Goal: Register for event/course

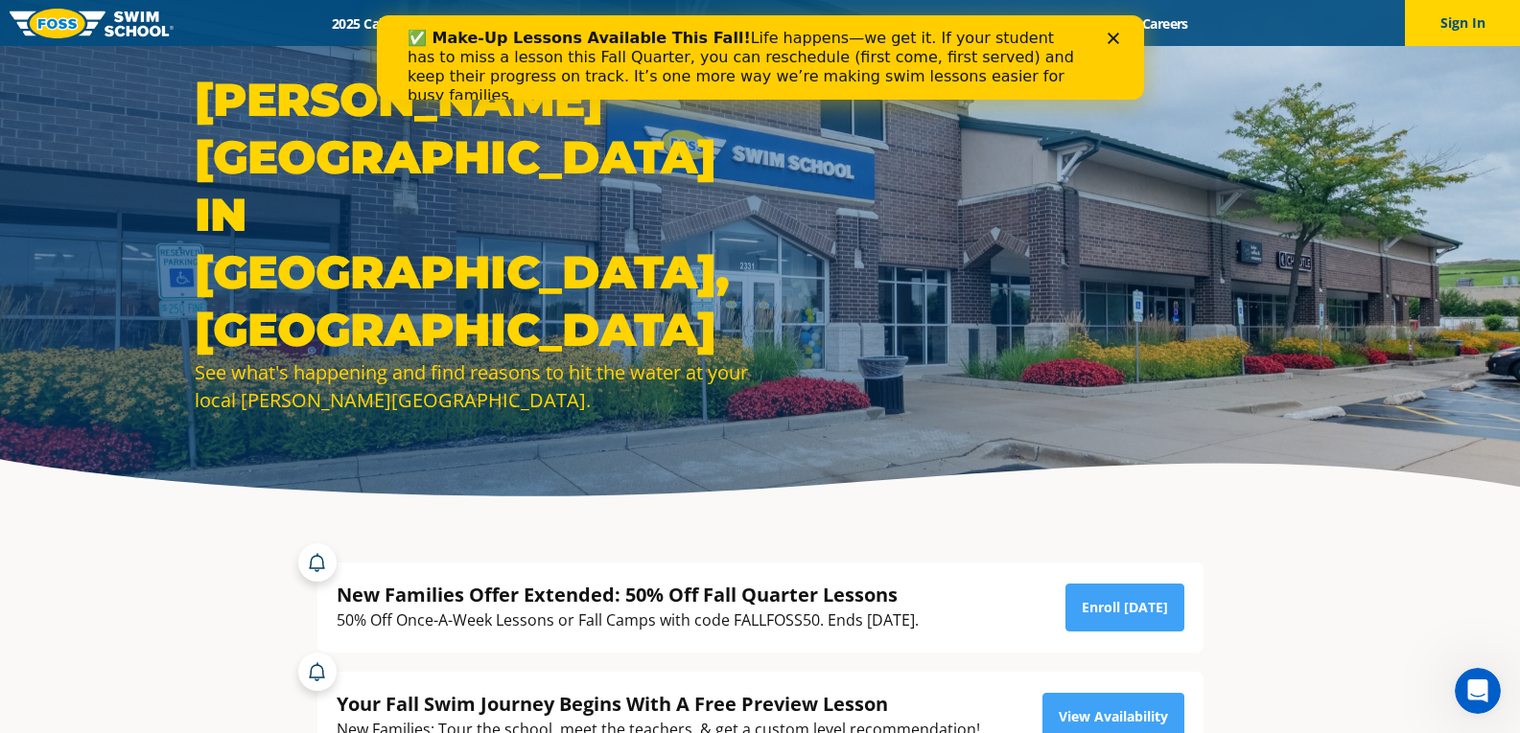
click at [1106, 40] on icon "Close" at bounding box center [1112, 39] width 12 height 12
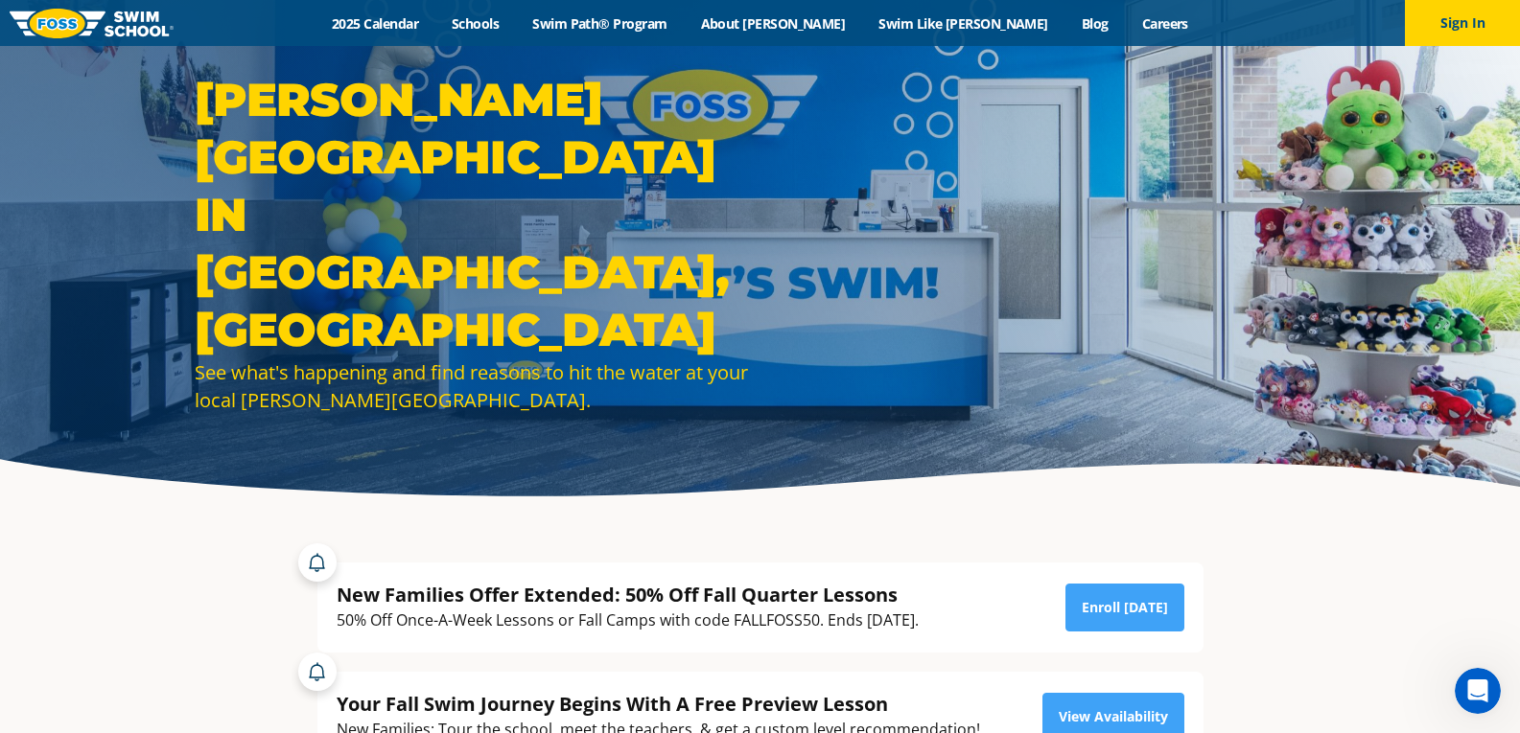
click at [715, 12] on div "Menu 2025 Calendar Schools Swim Path® Program About FOSS Swim Like Regan Blog C…" at bounding box center [760, 23] width 1520 height 46
click at [684, 18] on link "Swim Path® Program" at bounding box center [600, 23] width 168 height 18
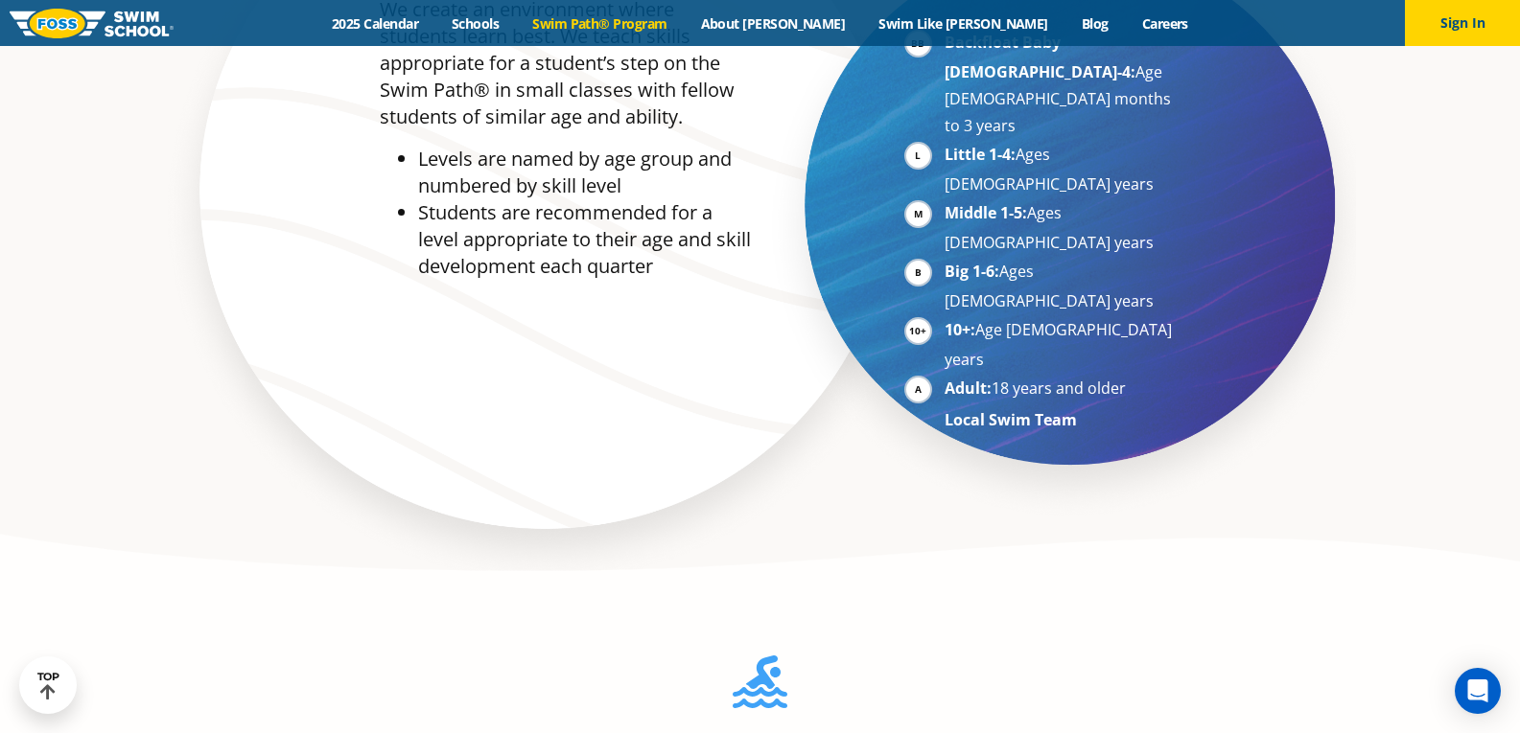
scroll to position [1822, 0]
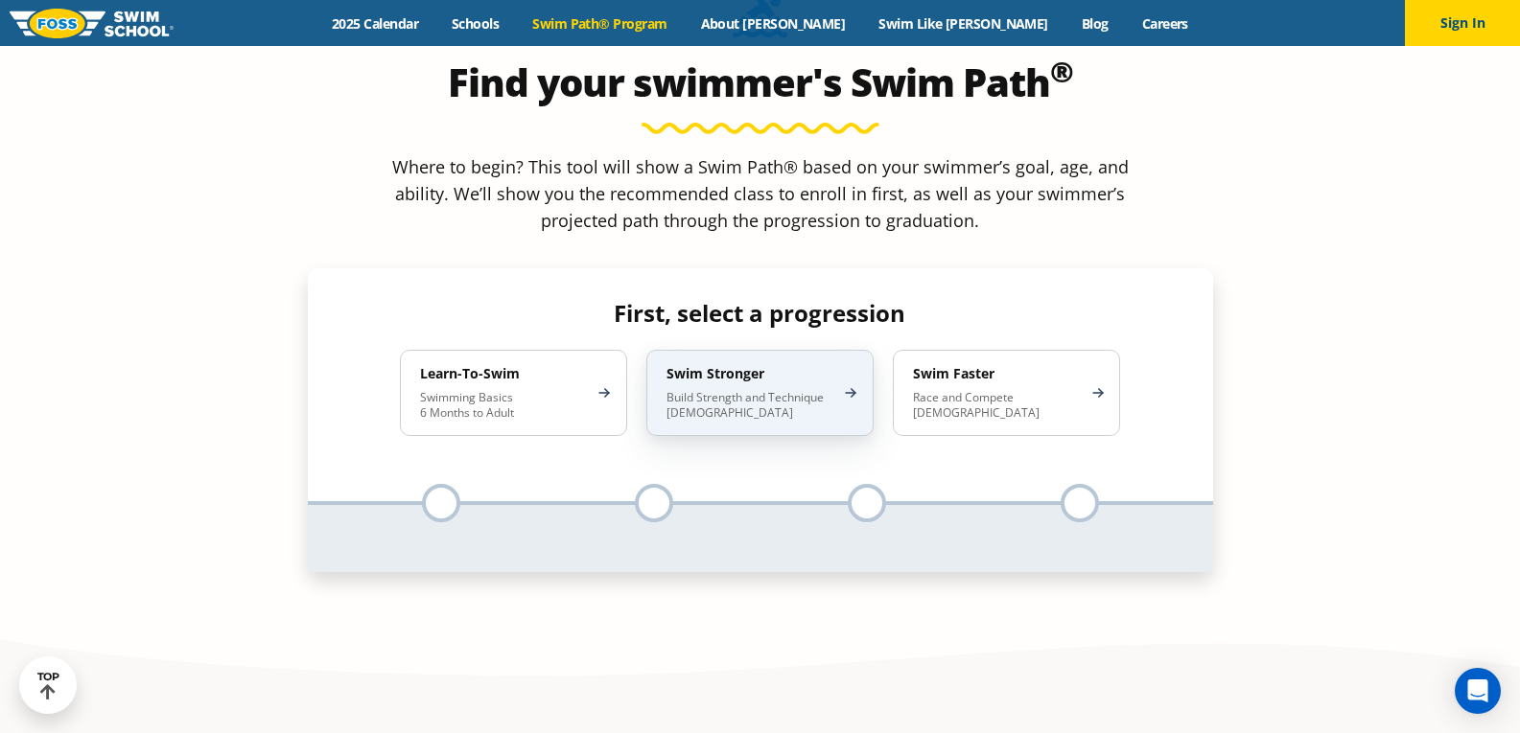
click at [772, 390] on p "Build Strength and Technique 5-13 Years Old" at bounding box center [750, 405] width 168 height 31
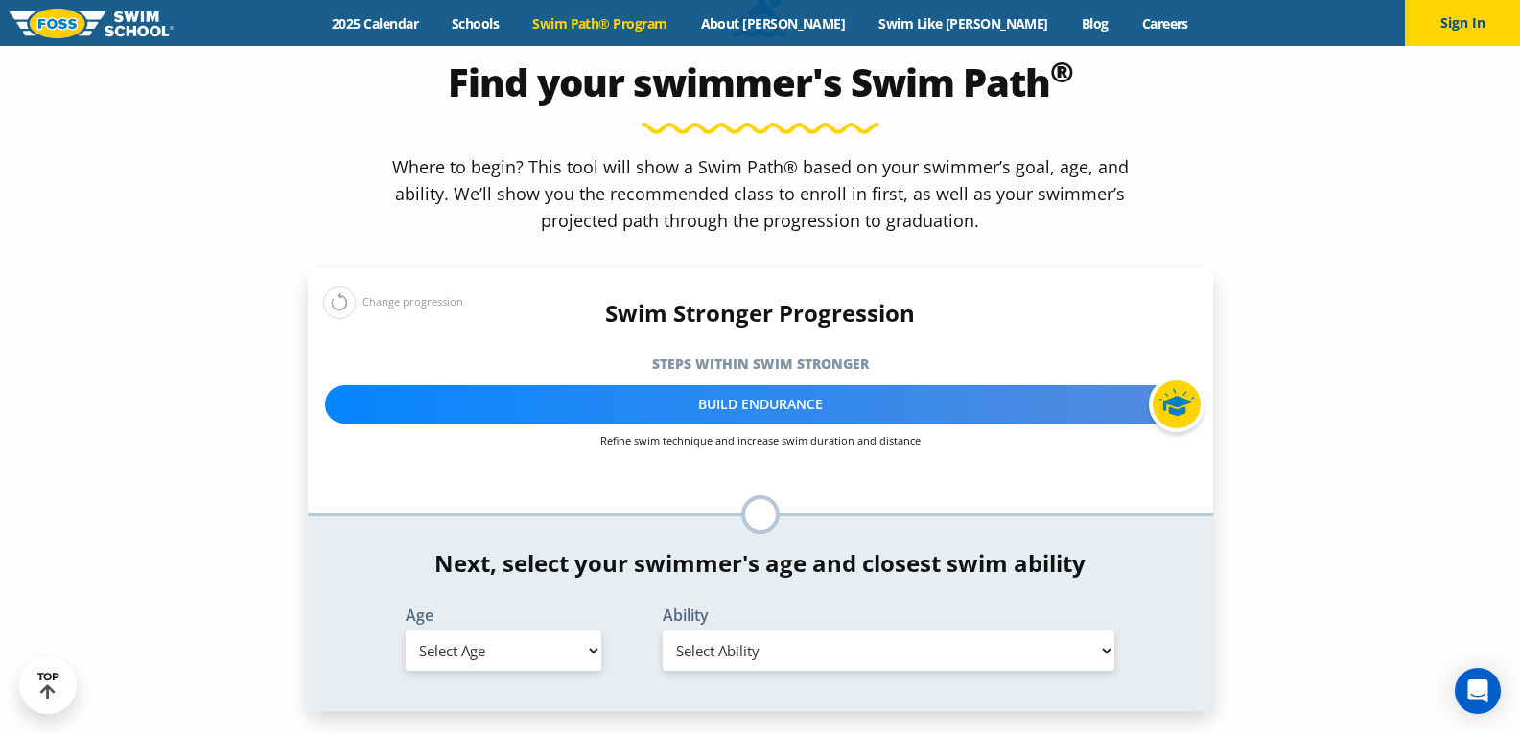
click at [524, 631] on select "Select Age 6 months - 1 year 1 year 2 years 3 years 4 years 5 years 6 years 7 y…" at bounding box center [504, 651] width 196 height 40
select select "adult-18-years-"
click at [406, 631] on select "Select Age 6 months - 1 year 1 year 2 years 3 years 4 years 5 years 6 years 7 y…" at bounding box center [504, 651] width 196 height 40
click at [783, 631] on select "Select Ability First in-water experience When in the water reliant on a life ja…" at bounding box center [889, 651] width 453 height 40
select select "adult-18-years--swims-front-crawl-and-backstroke-for-25-ft-with-a-flip-from-sto…"
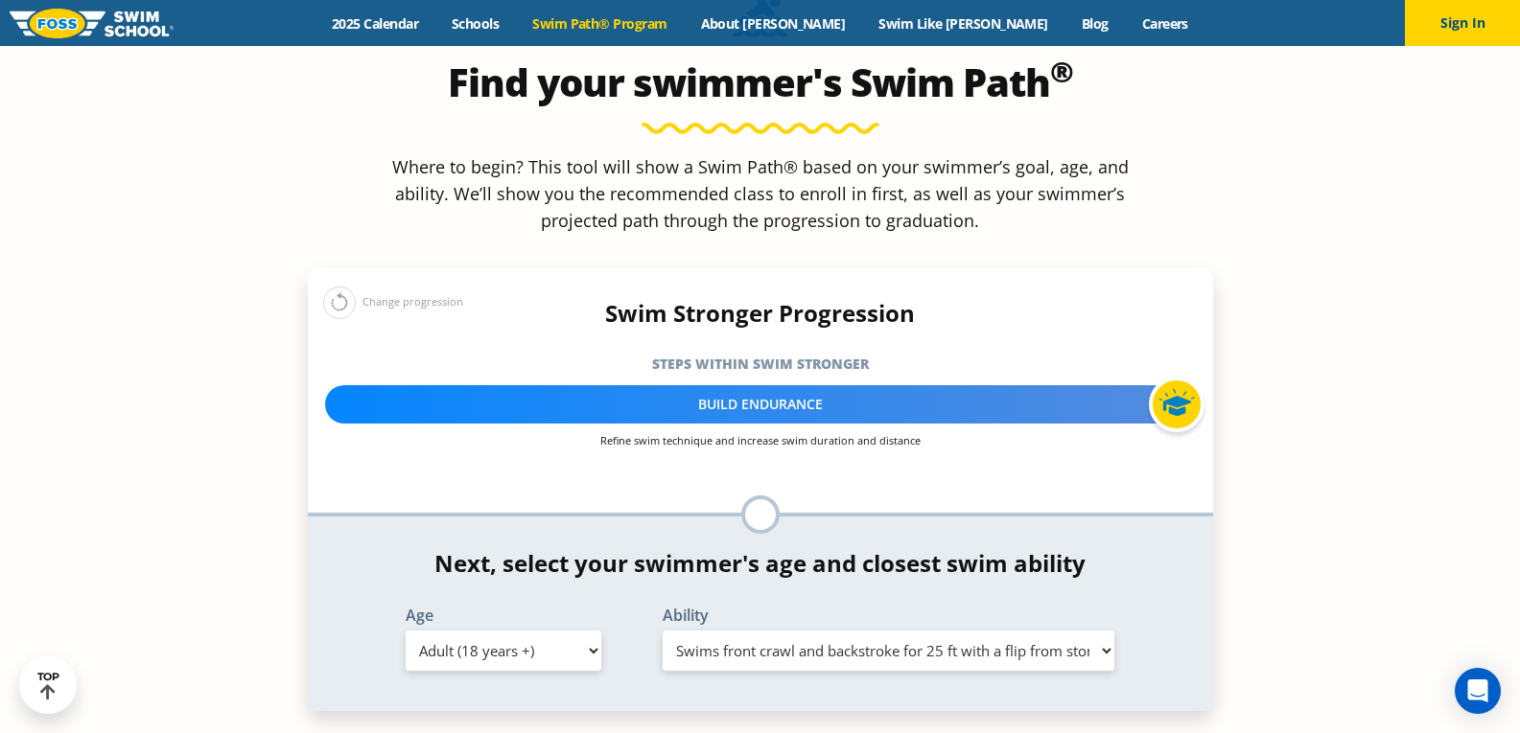
click at [663, 631] on select "Select Ability First in-water experience When in the water reliant on a life ja…" at bounding box center [889, 651] width 453 height 40
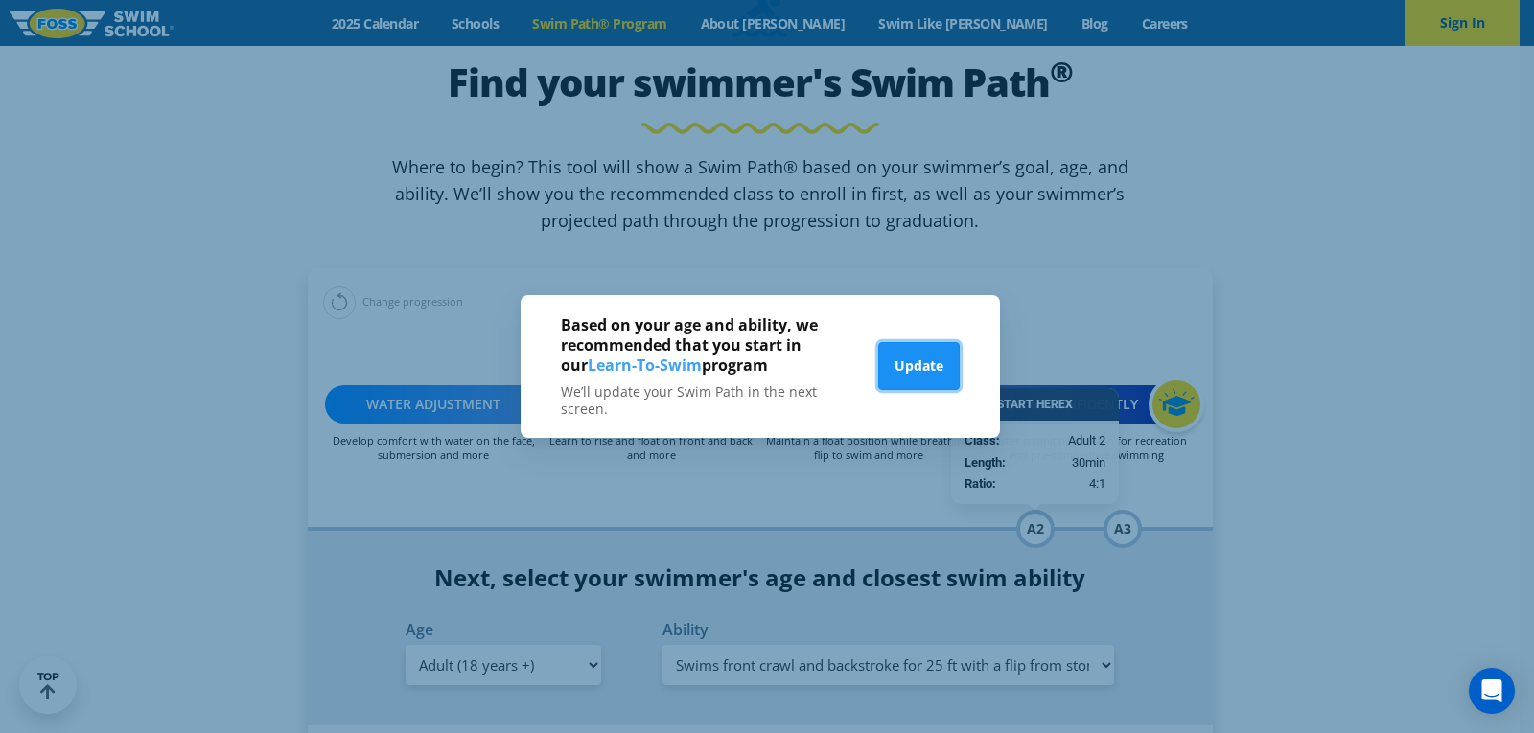
click at [916, 370] on button "Update" at bounding box center [918, 366] width 81 height 48
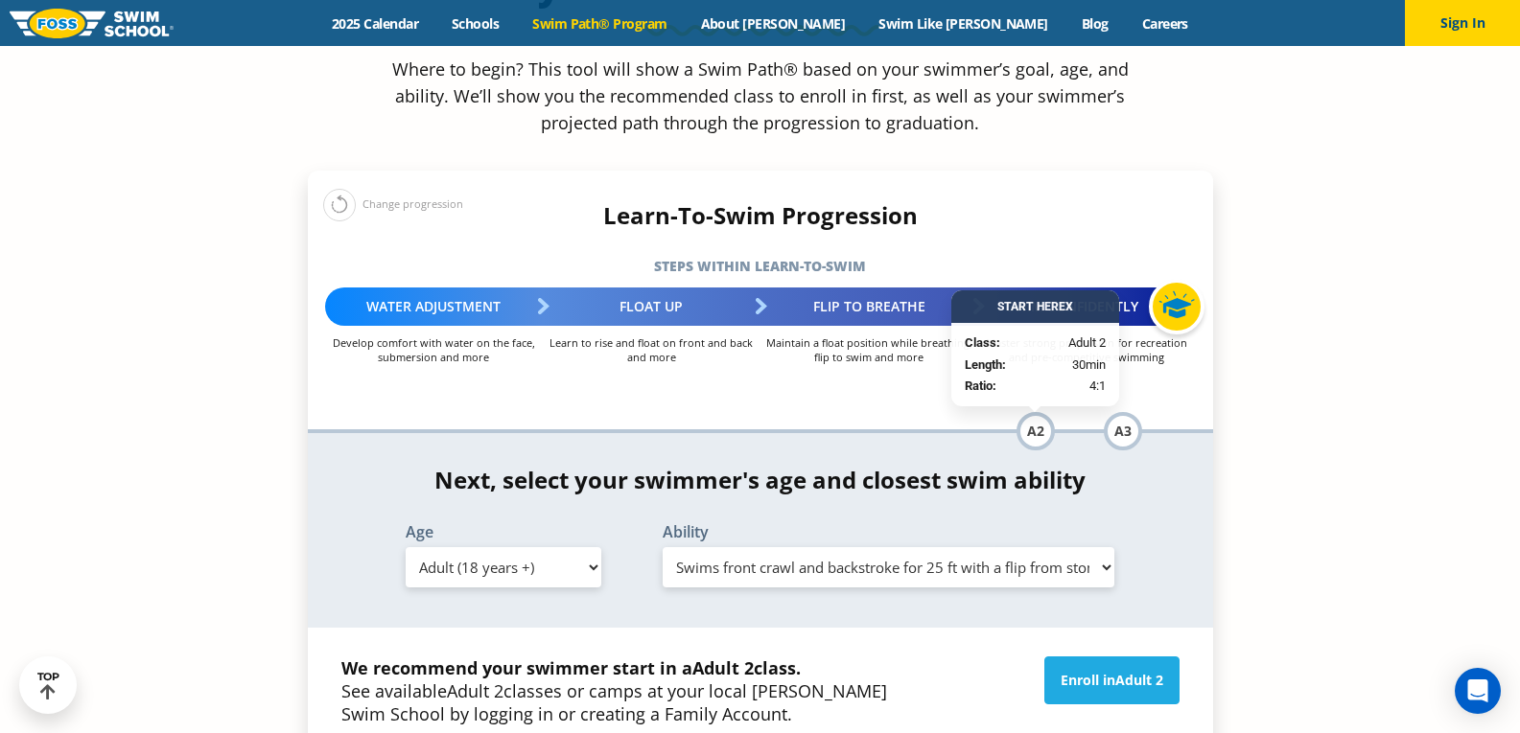
scroll to position [2013, 0]
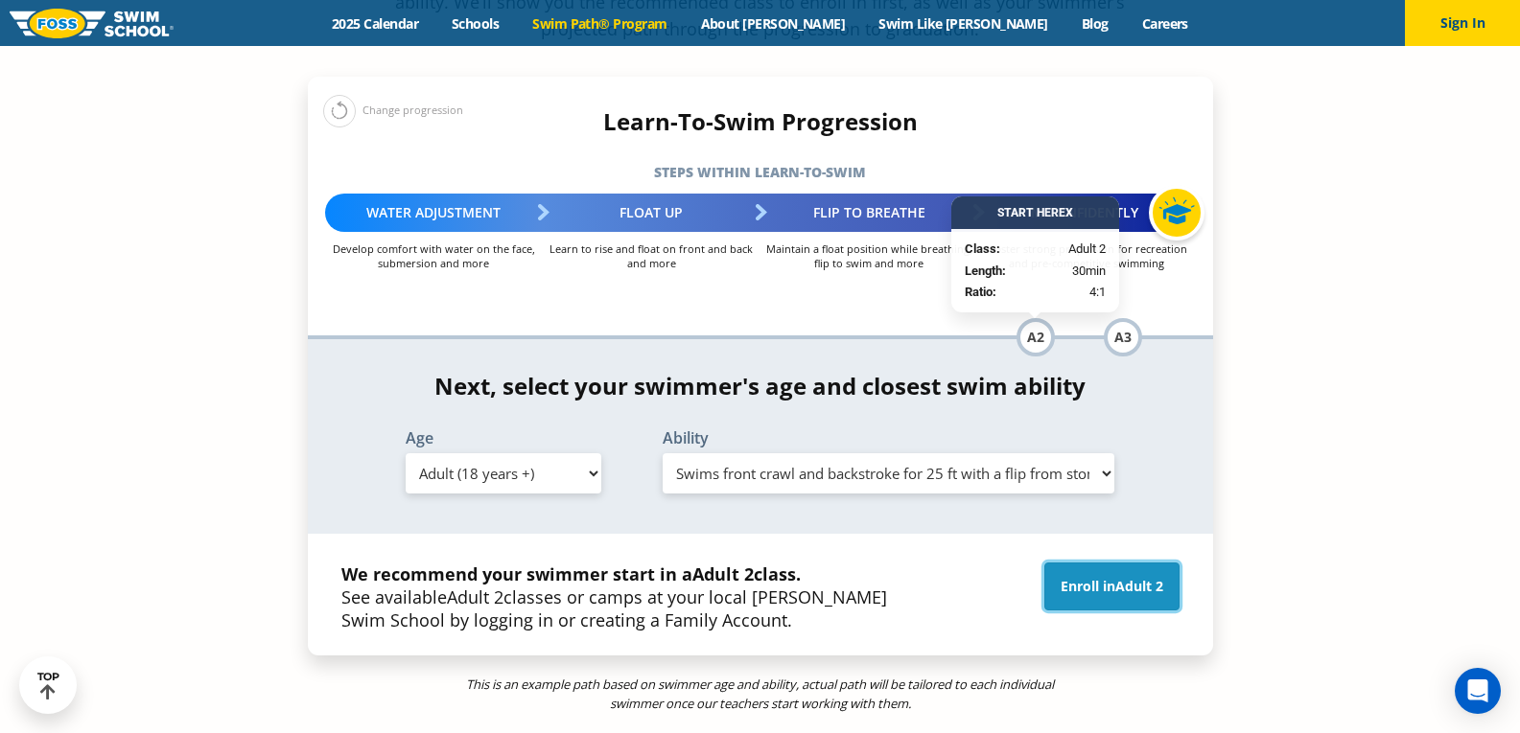
click at [1074, 563] on link "Enroll in Adult 2" at bounding box center [1111, 587] width 135 height 48
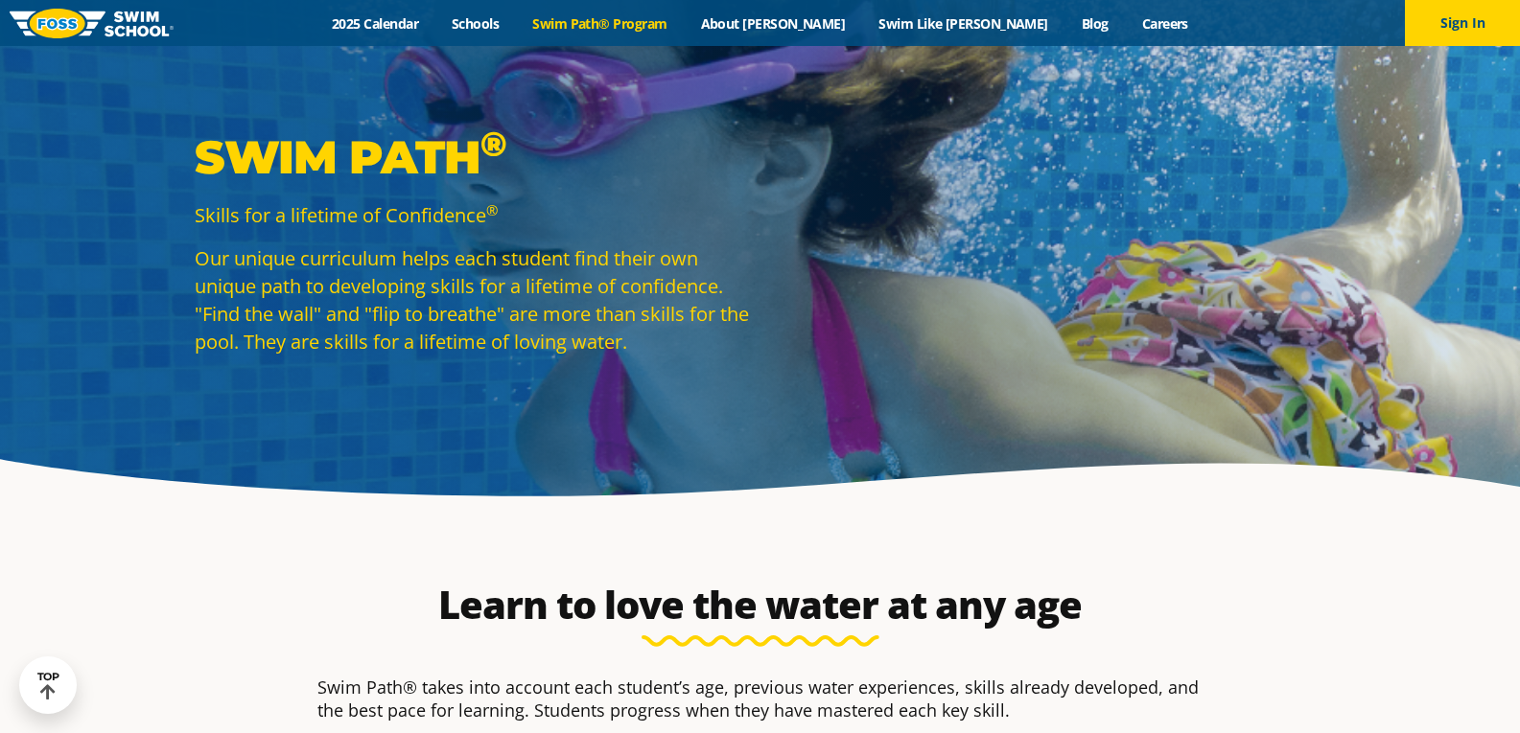
scroll to position [2052, 0]
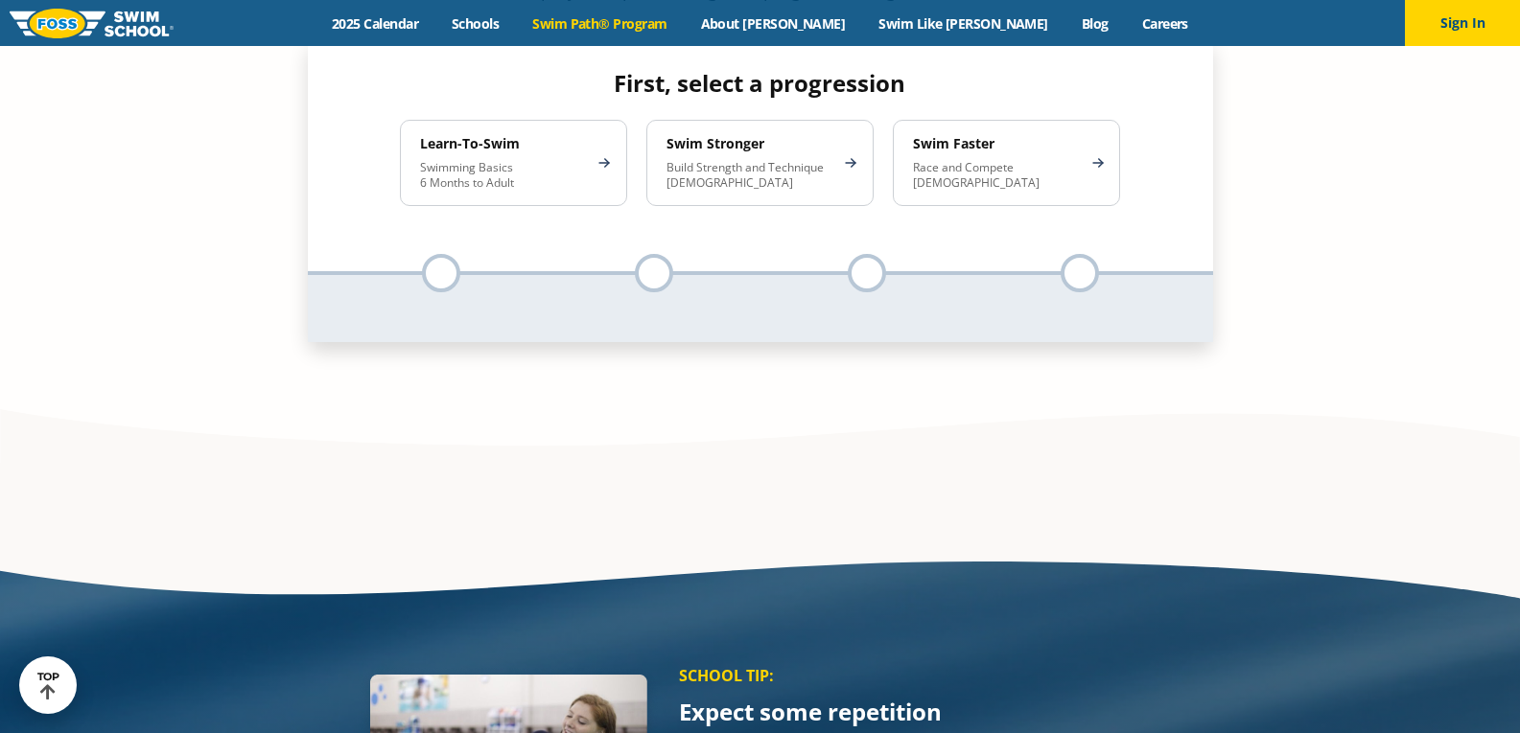
click at [435, 25] on link "2025 Calendar" at bounding box center [375, 23] width 120 height 18
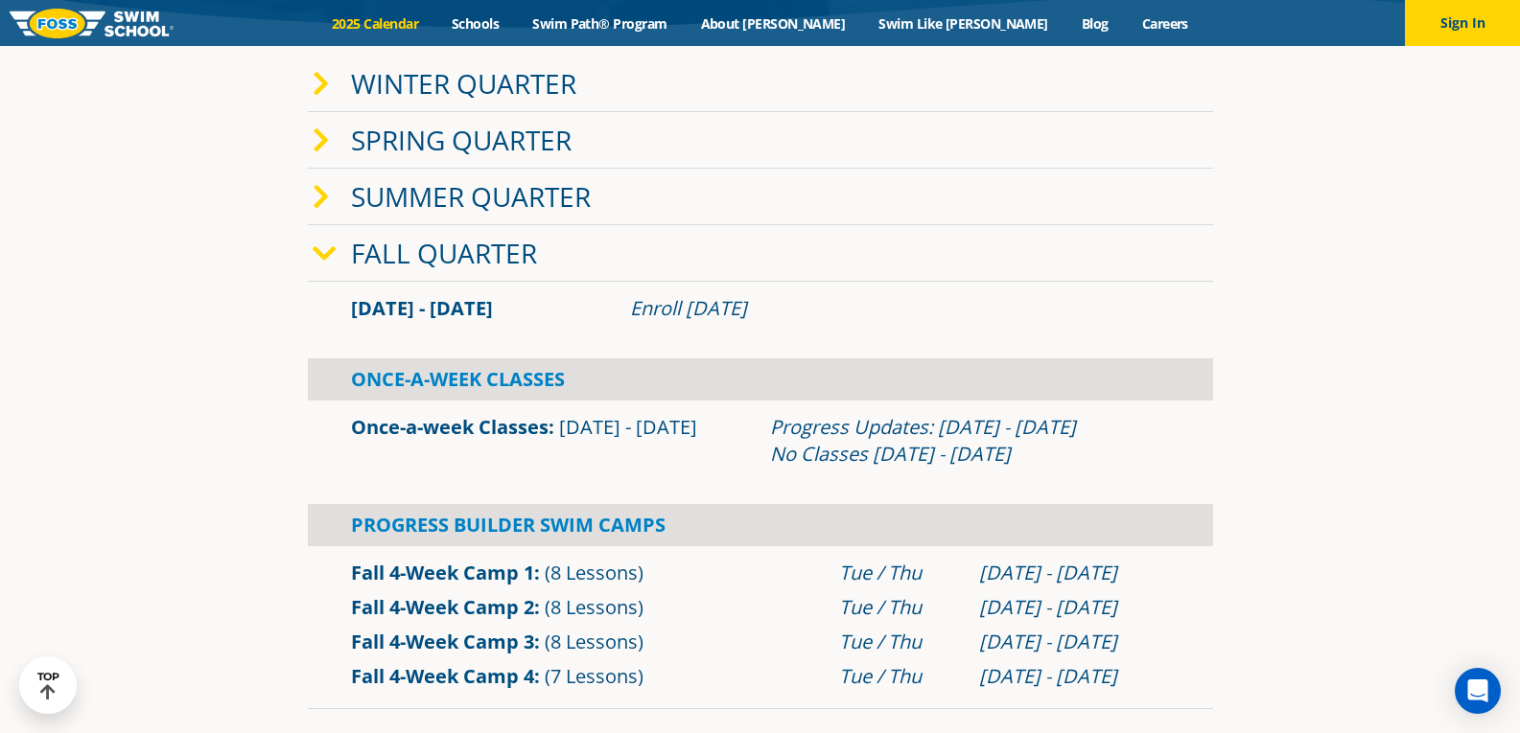
scroll to position [288, 0]
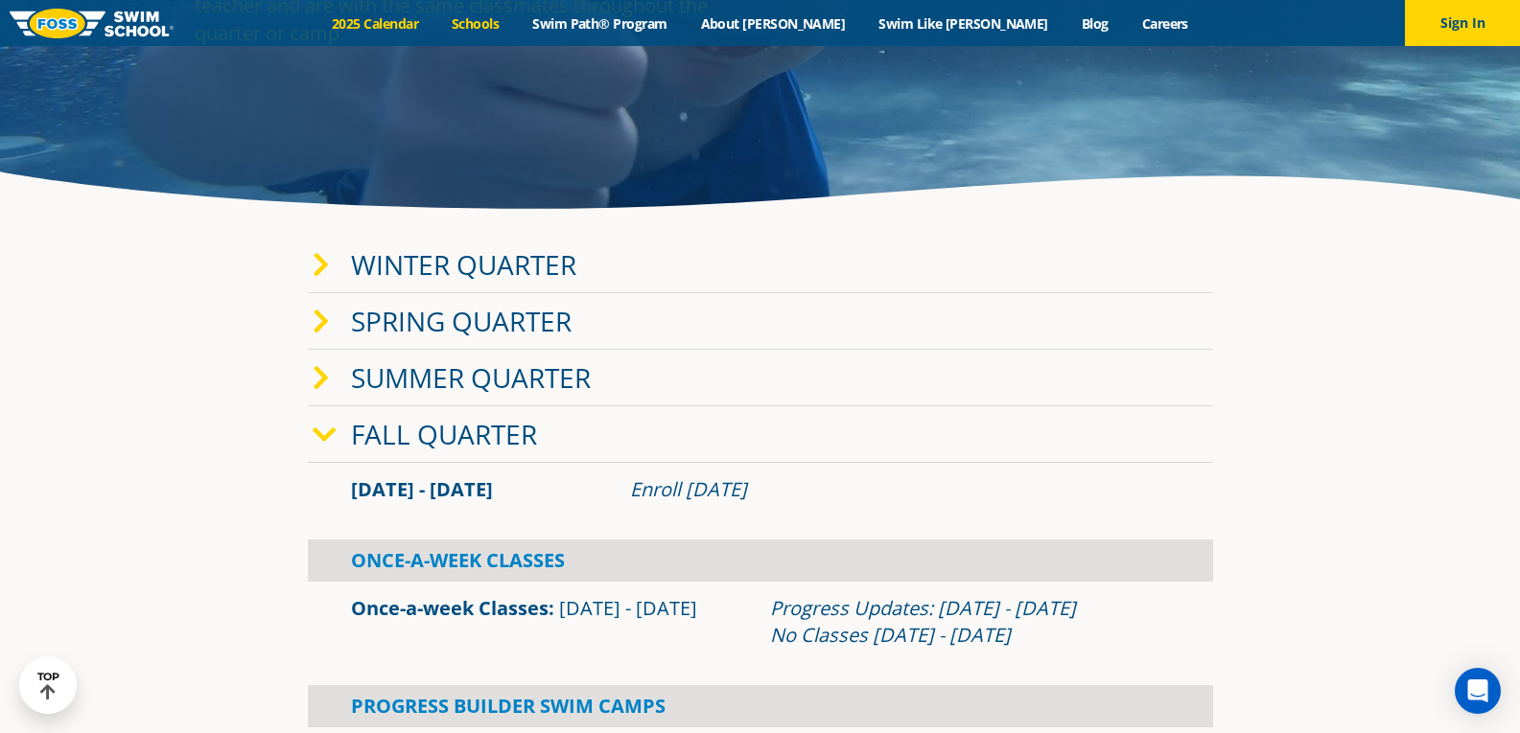
click at [516, 15] on link "Schools" at bounding box center [475, 23] width 81 height 18
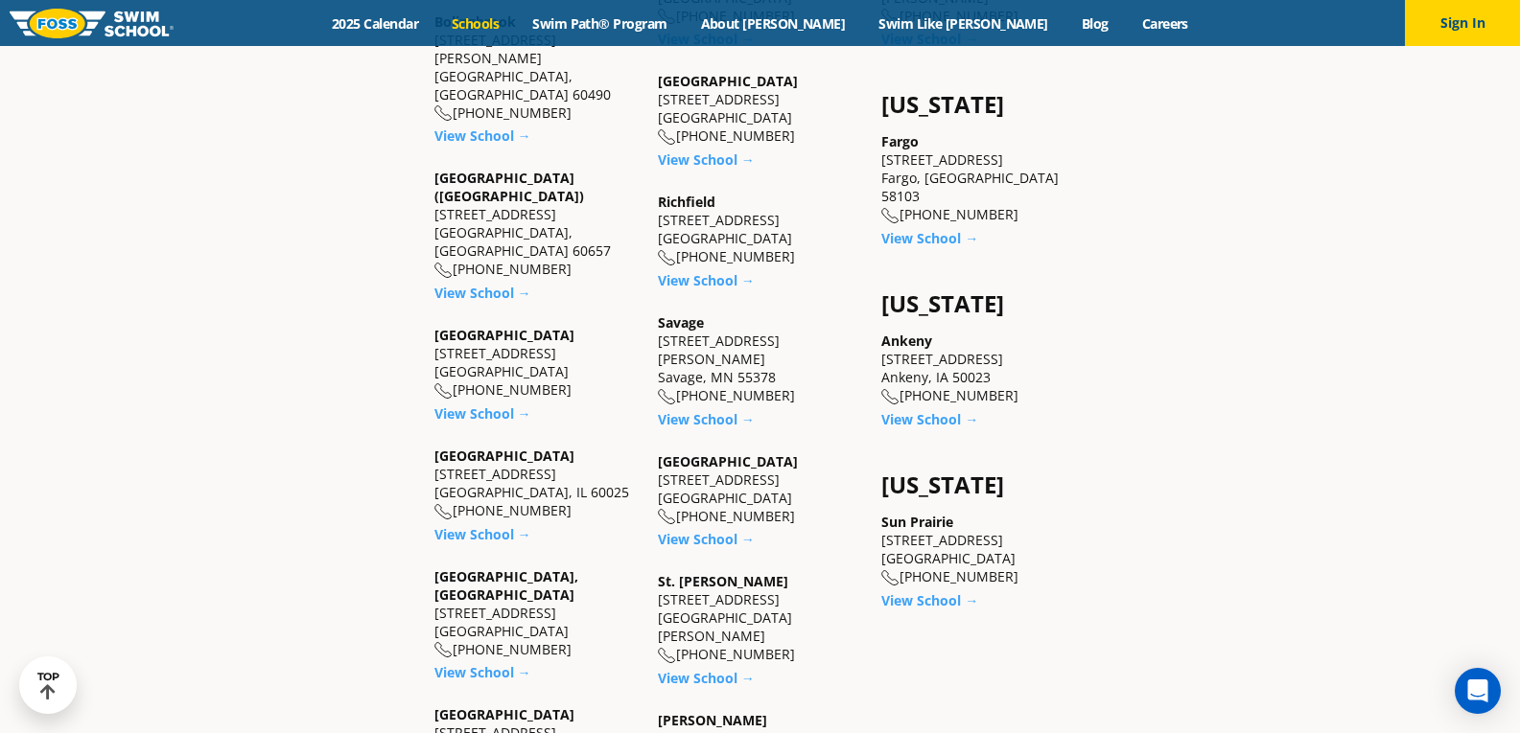
scroll to position [1342, 0]
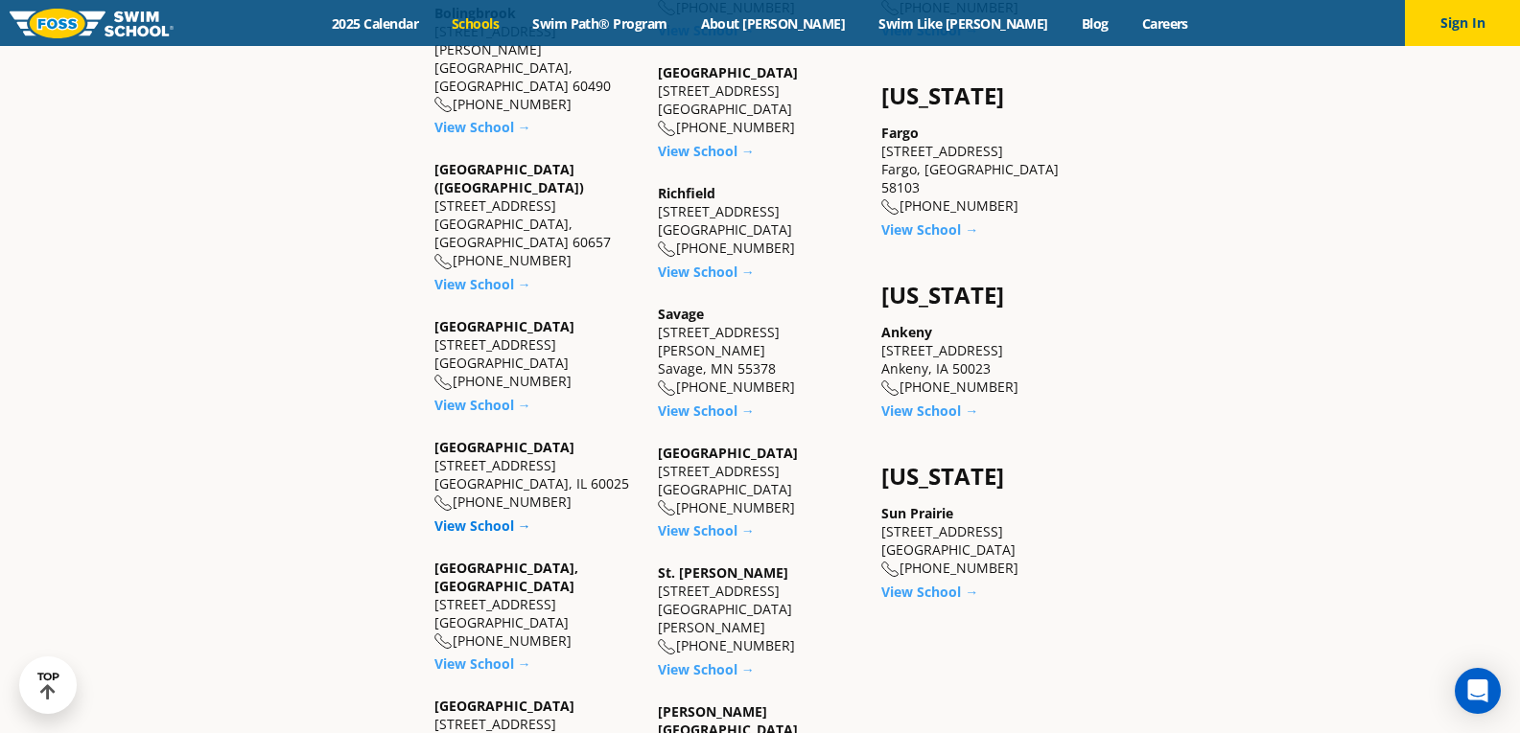
click at [505, 517] on link "View School →" at bounding box center [482, 526] width 97 height 18
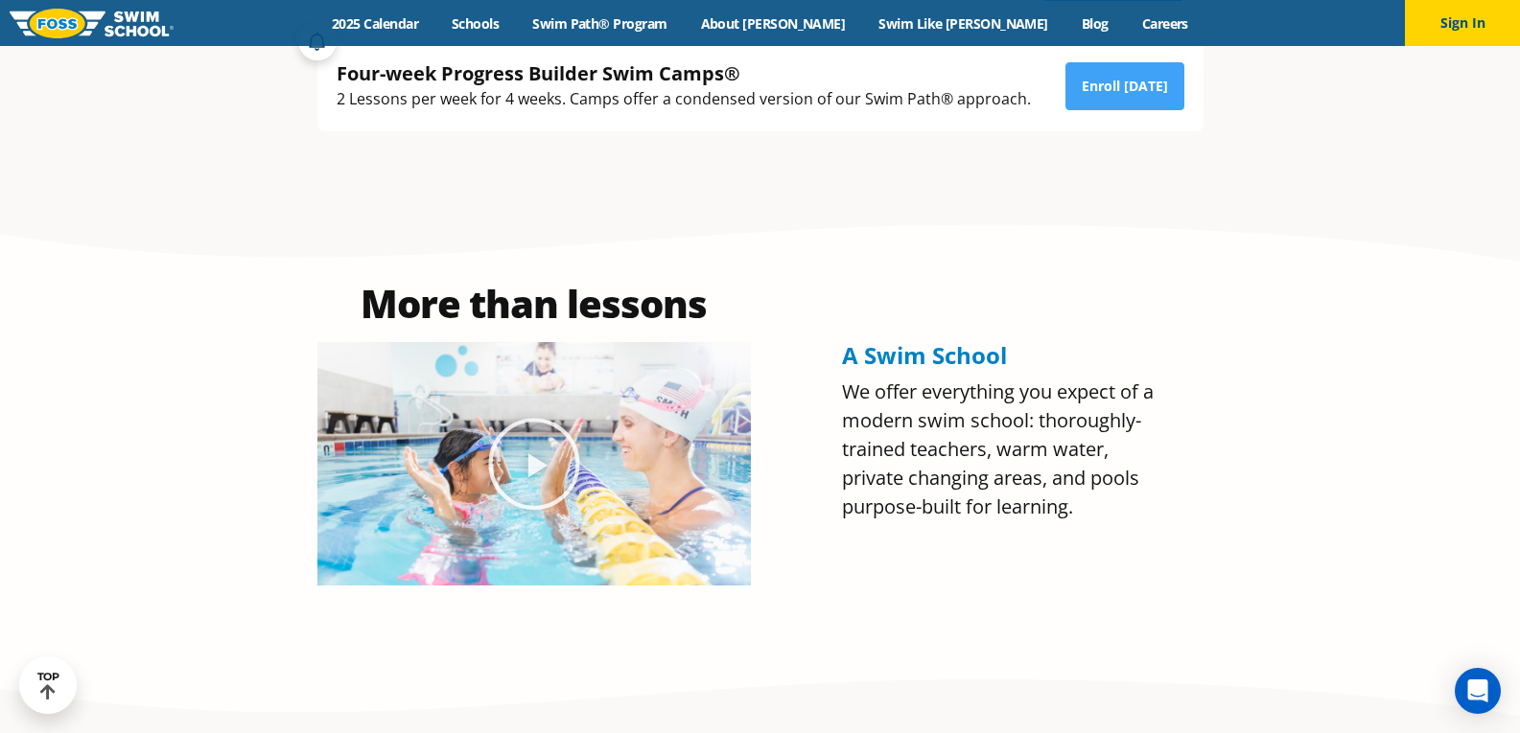
scroll to position [357, 0]
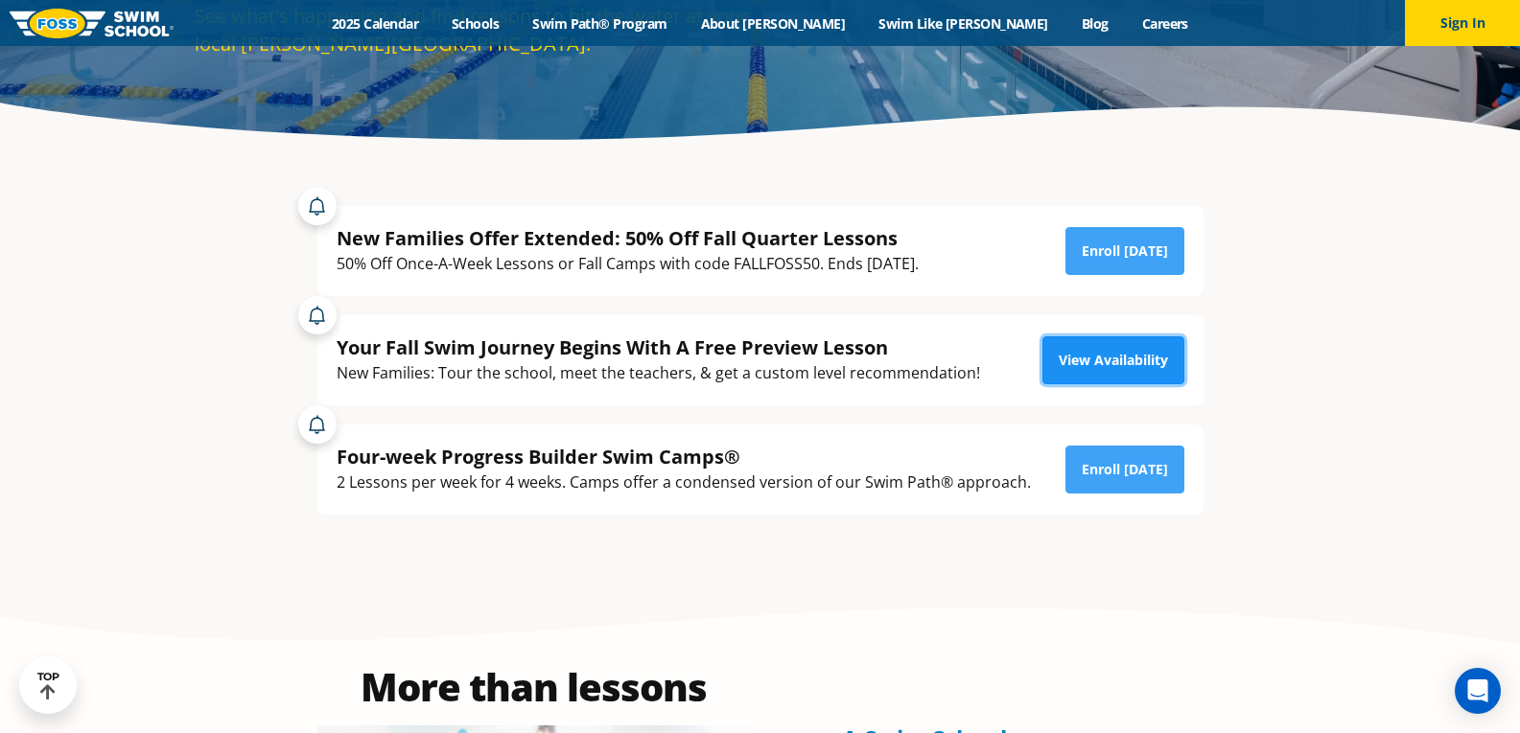
click at [1129, 357] on link "View Availability" at bounding box center [1113, 361] width 142 height 48
